Goal: Transaction & Acquisition: Purchase product/service

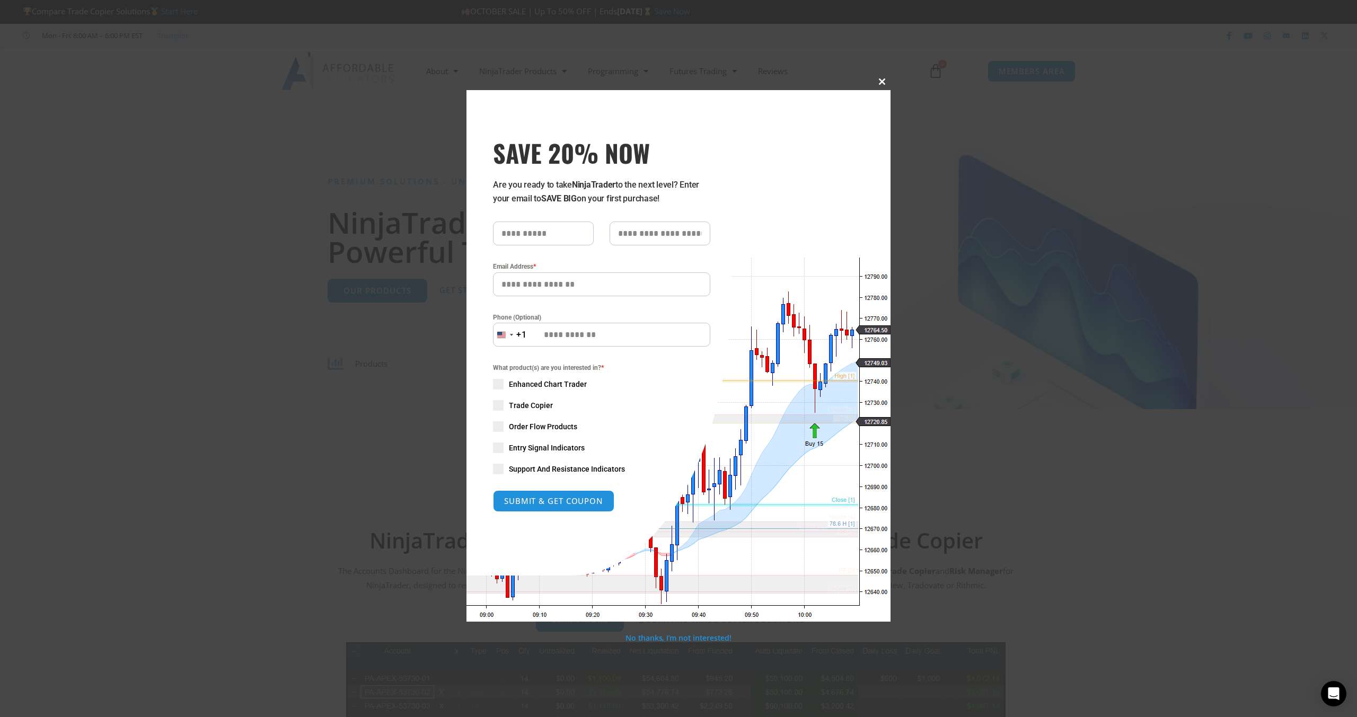
click at [882, 83] on span "SAVE 20% NOW popup" at bounding box center [882, 81] width 17 height 6
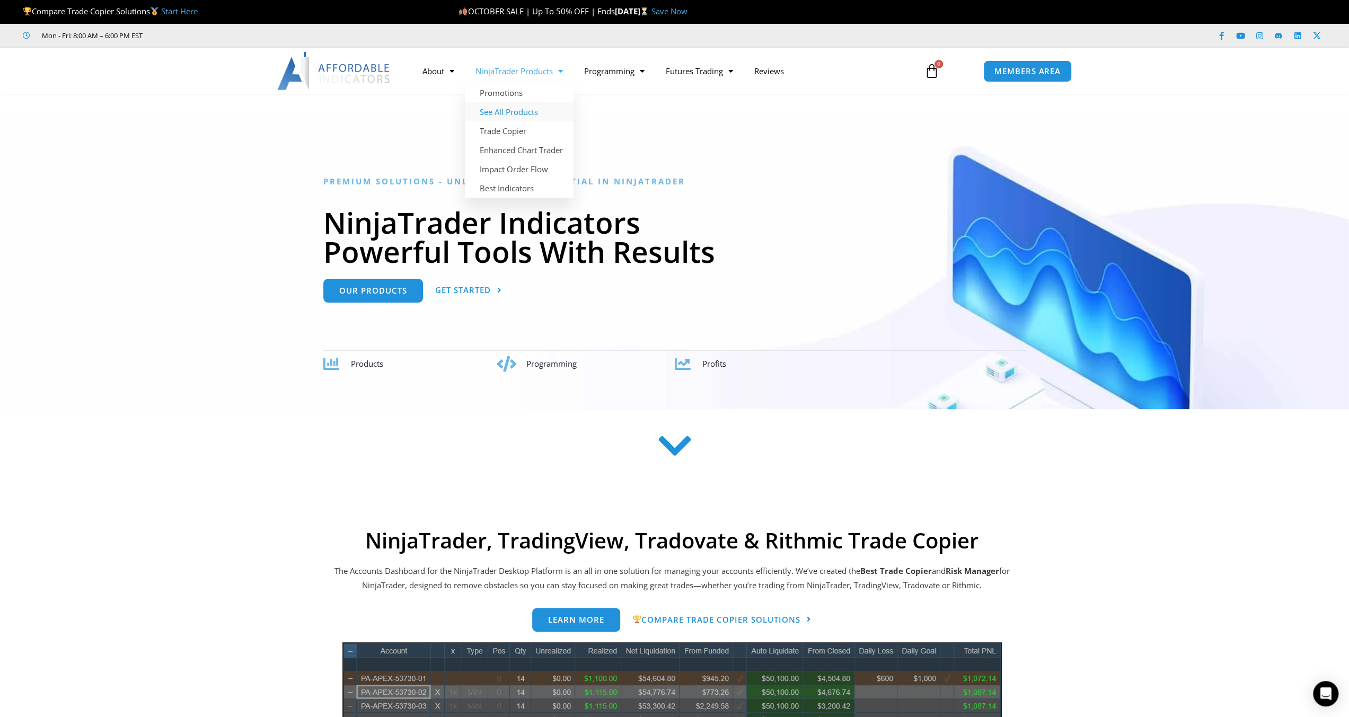
click at [527, 112] on link "See All Products" at bounding box center [519, 111] width 109 height 19
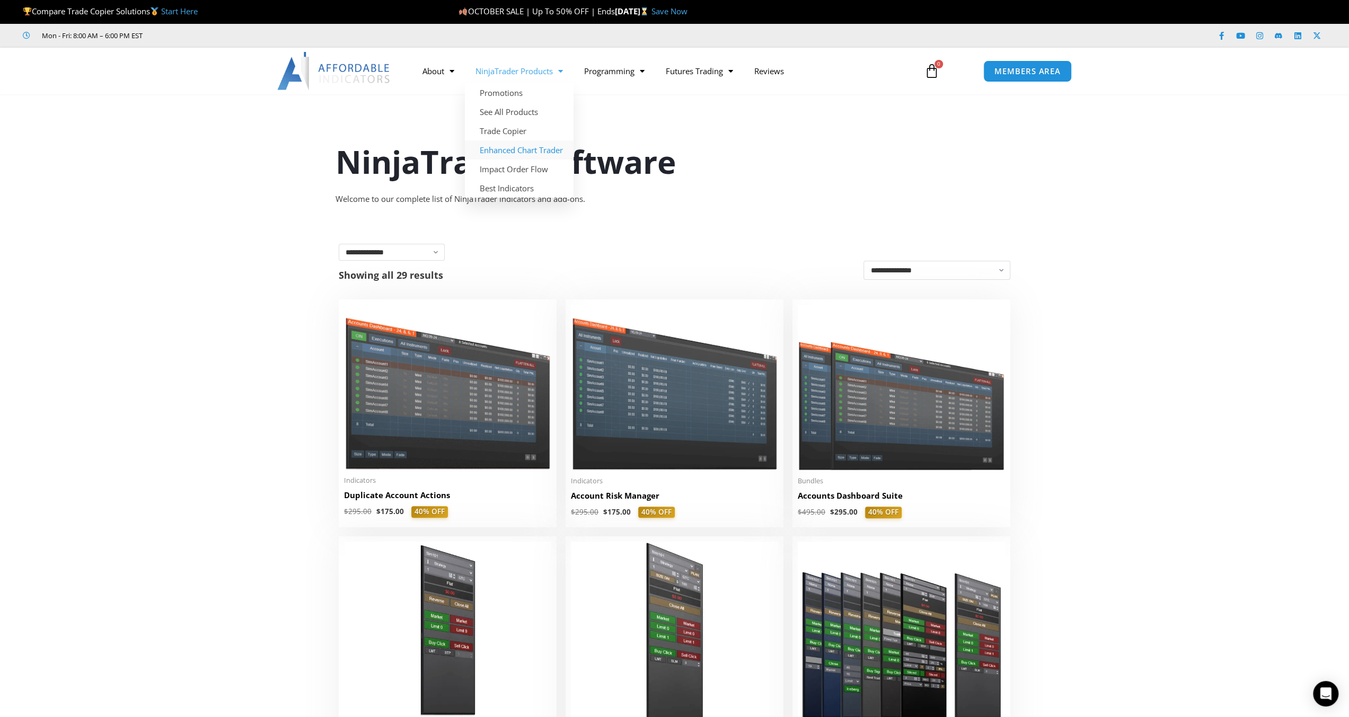
click at [545, 150] on link "Enhanced Chart Trader" at bounding box center [519, 150] width 109 height 19
